Goal: Find contact information: Find contact information

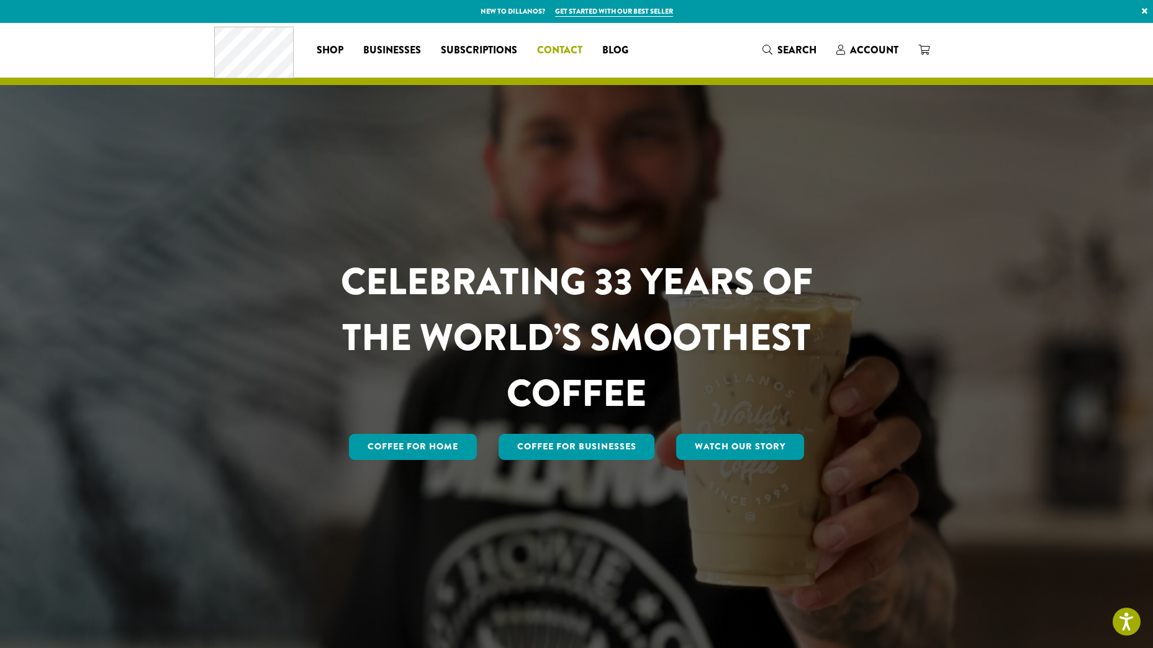
click at [561, 48] on span "Contact" at bounding box center [559, 51] width 45 height 16
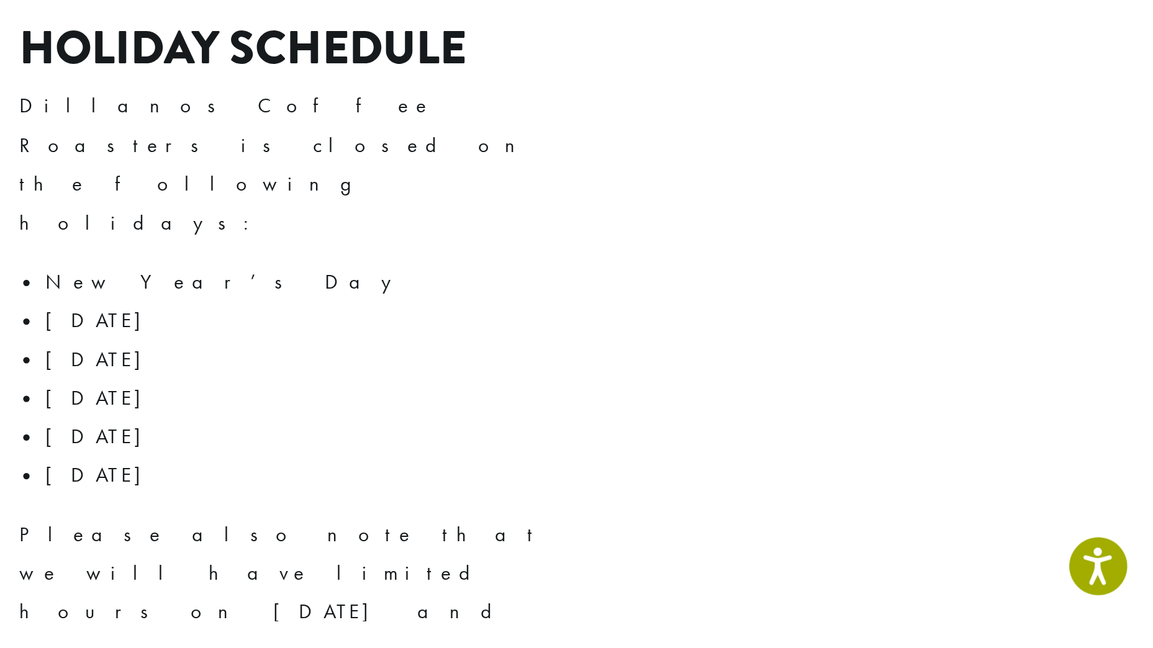
scroll to position [1800, 0]
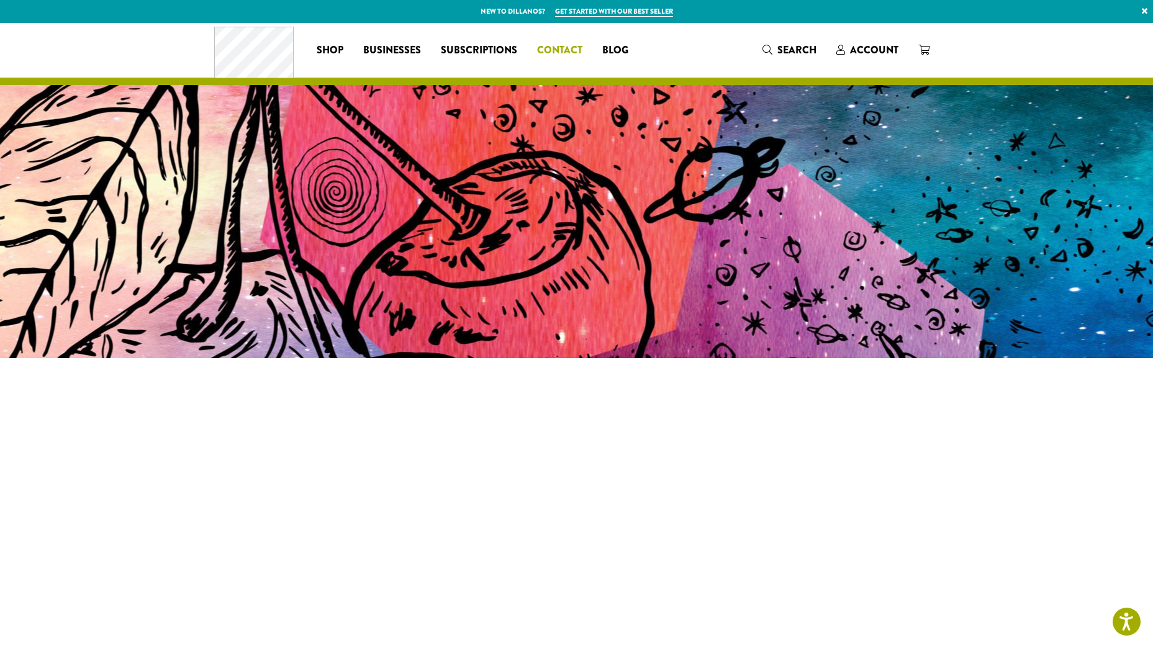
click at [554, 52] on span "Contact" at bounding box center [559, 51] width 45 height 16
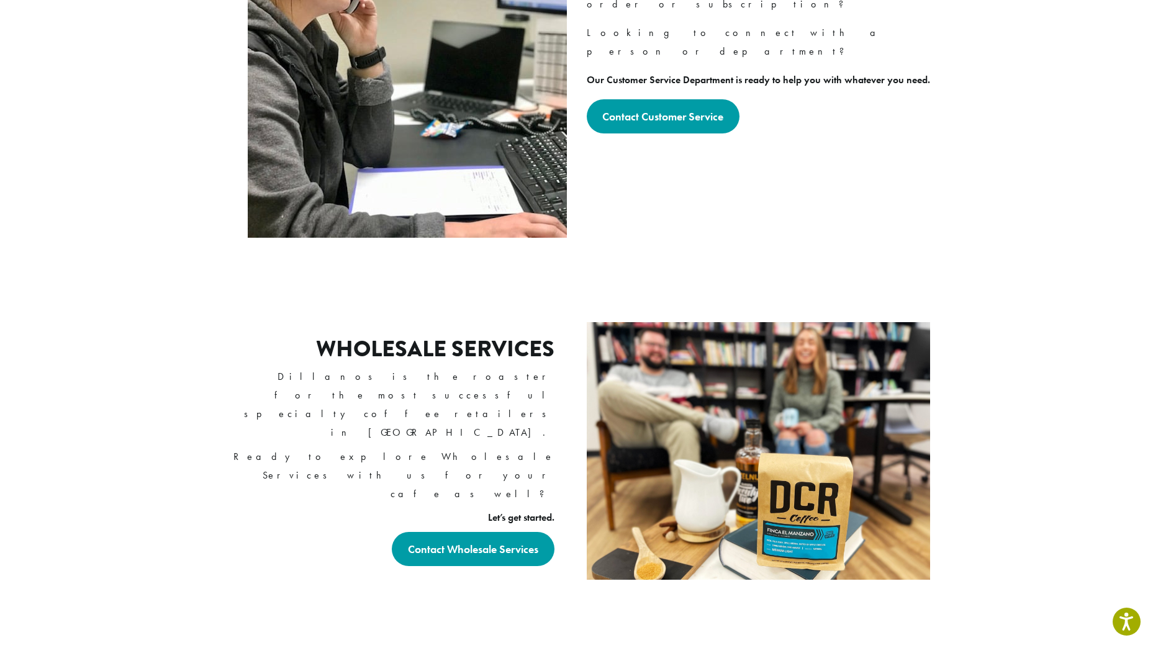
scroll to position [683, 0]
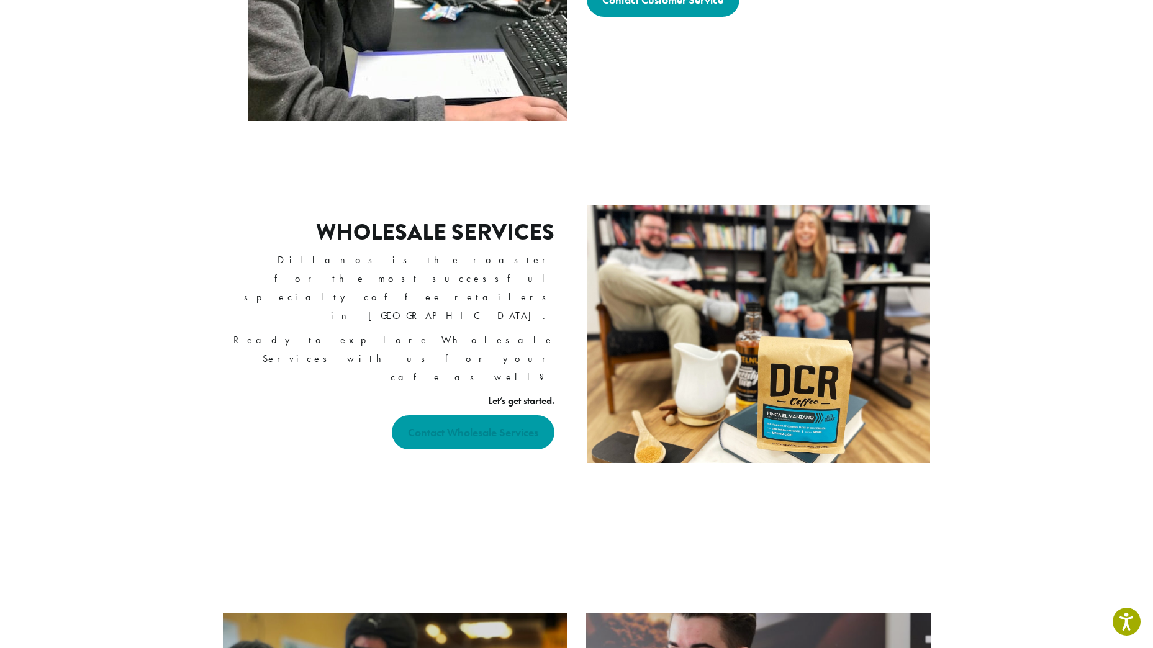
click at [502, 425] on strong "Contact Wholesale Services" at bounding box center [473, 432] width 130 height 14
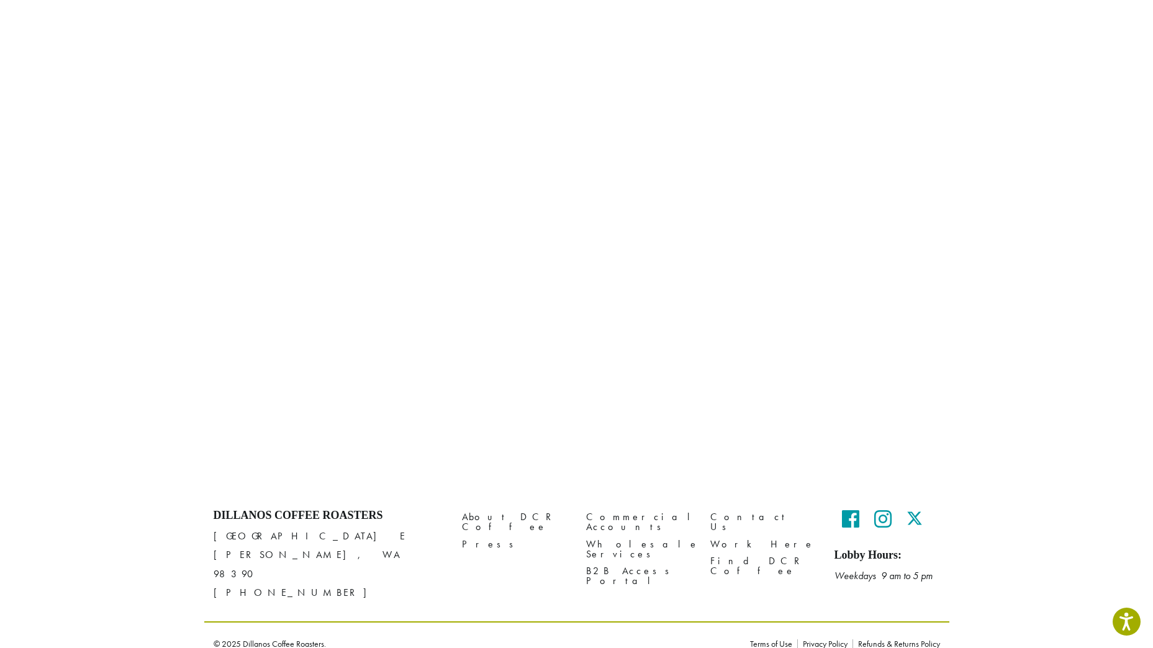
scroll to position [675, 0]
